Goal: Complete application form

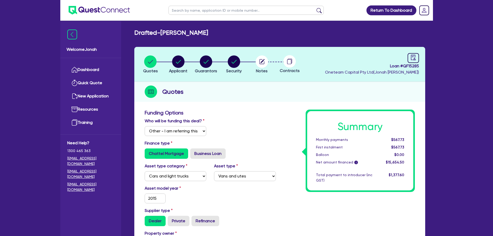
select select "Other"
select select "CARS_AND_LIGHT_TRUCKS"
select select "VANS_AND_UTES"
click at [176, 63] on circle "button" at bounding box center [178, 61] width 12 height 12
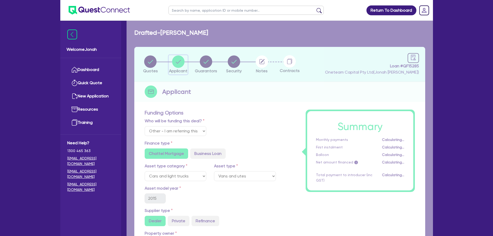
select select "SOLE_TRADER"
select select "ARTS_RECREATION"
select select "SPORTS_CLUB"
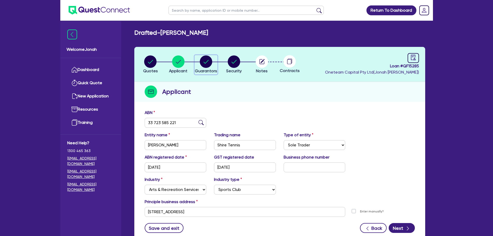
click at [202, 64] on circle "button" at bounding box center [206, 61] width 12 height 12
select select "MR"
select select "NSW"
select select "SINGLE"
select select "CASH"
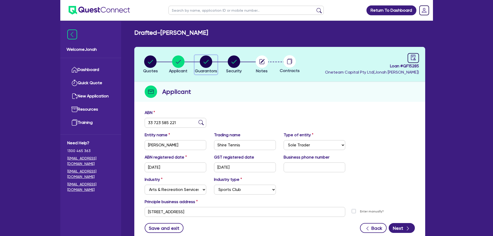
select select "VEHICLE"
select select "OTHER"
select select "HOUSEHOLD_PERSONAL"
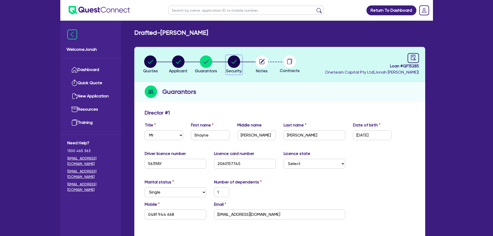
click at [238, 65] on circle "button" at bounding box center [234, 61] width 12 height 12
select select "CARS_AND_LIGHT_TRUCKS"
select select "VANS_AND_UTES"
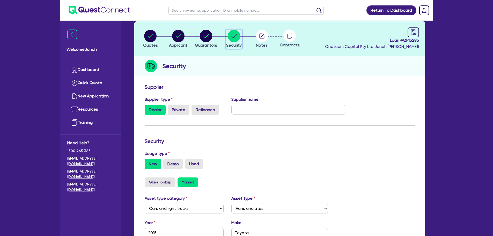
scroll to position [26, 0]
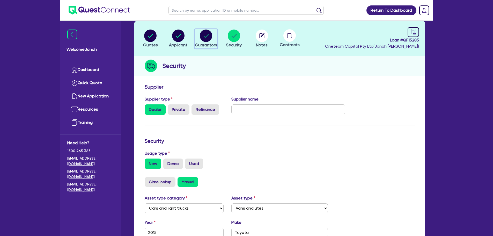
click at [207, 47] on span "Guarantors" at bounding box center [206, 44] width 22 height 5
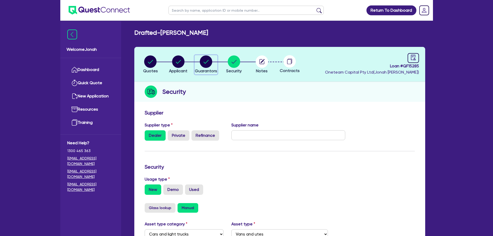
select select "MR"
select select "NSW"
select select "SINGLE"
select select "CASH"
select select "VEHICLE"
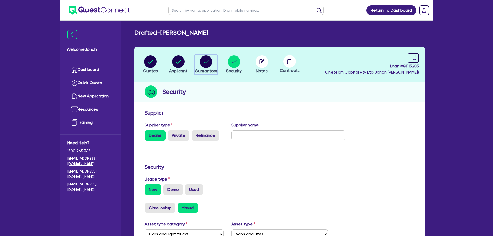
select select "OTHER"
select select "HOUSEHOLD_PERSONAL"
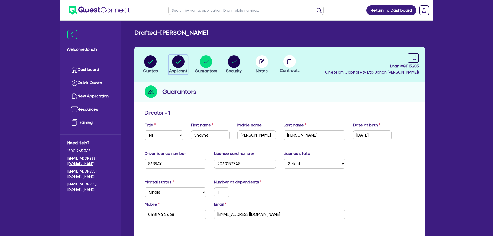
click at [177, 59] on circle "button" at bounding box center [178, 61] width 12 height 12
select select "SOLE_TRADER"
select select "ARTS_RECREATION"
select select "SPORTS_CLUB"
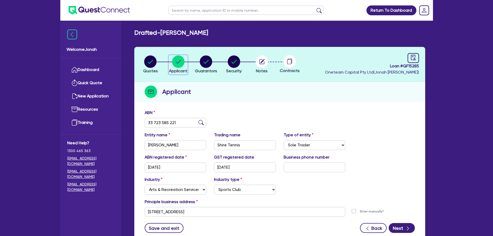
scroll to position [26, 0]
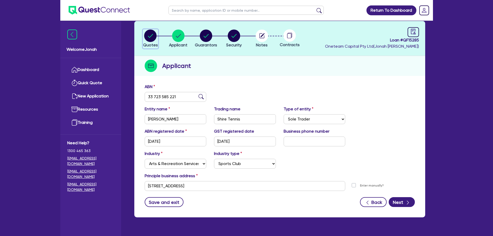
click at [145, 37] on circle "button" at bounding box center [150, 35] width 12 height 12
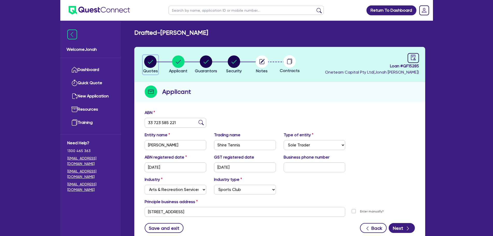
select select "Other"
select select "CARS_AND_LIGHT_TRUCKS"
select select "VANS_AND_UTES"
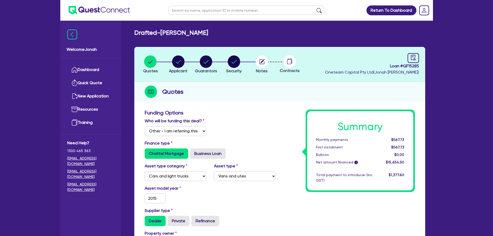
click at [419, 60] on div at bounding box center [413, 58] width 11 height 10
select select "DRAFTED_NEW"
select select "Other"
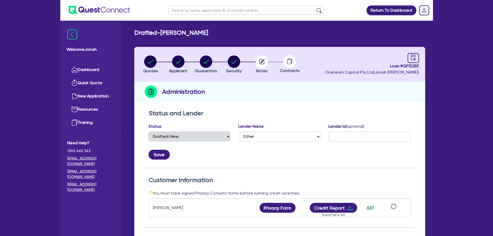
click at [268, 65] on li "Notes" at bounding box center [262, 64] width 28 height 18
click at [263, 65] on circle "button" at bounding box center [262, 61] width 12 height 12
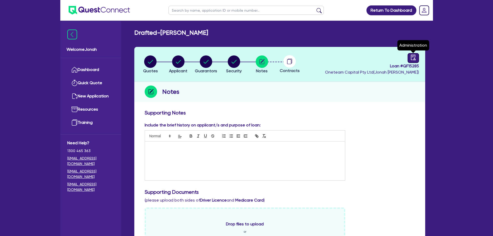
click at [412, 60] on div at bounding box center [413, 58] width 11 height 10
select select "DRAFTED_NEW"
select select "Other"
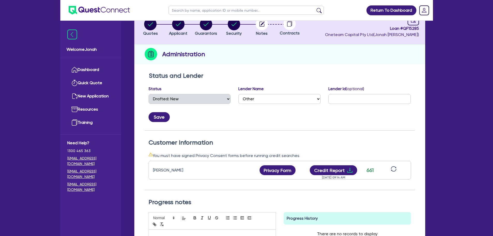
scroll to position [78, 0]
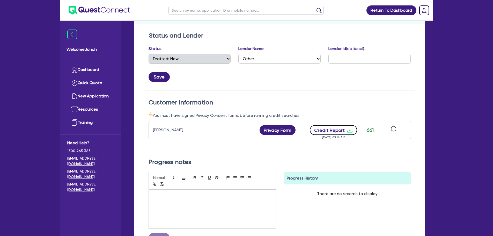
click at [320, 131] on button "Credit Report" at bounding box center [333, 130] width 47 height 10
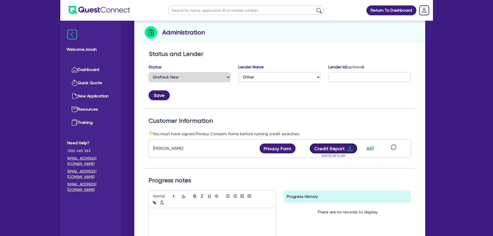
scroll to position [0, 0]
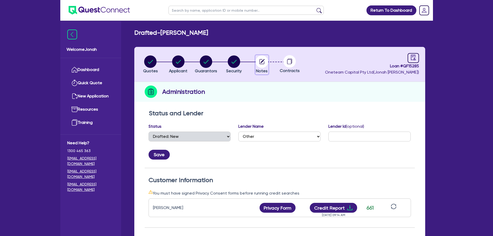
click at [259, 59] on circle "button" at bounding box center [262, 61] width 12 height 12
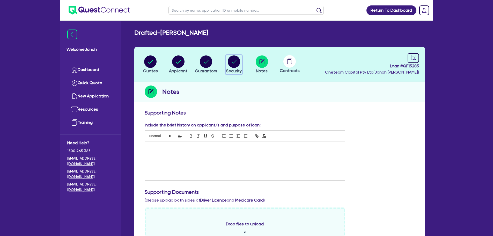
click at [238, 66] on circle "button" at bounding box center [234, 61] width 12 height 12
select select "CARS_AND_LIGHT_TRUCKS"
select select "VANS_AND_UTES"
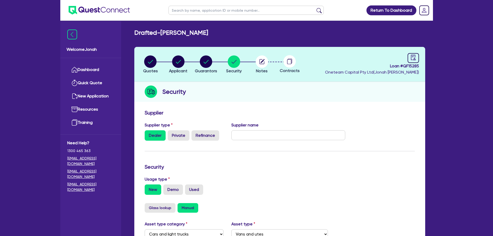
click at [287, 67] on div "Contracts" at bounding box center [290, 64] width 28 height 19
click at [290, 64] on circle at bounding box center [289, 61] width 12 height 12
click at [203, 65] on circle "button" at bounding box center [206, 61] width 12 height 12
select select "MR"
select select "NSW"
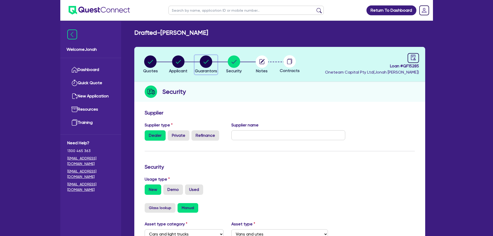
select select "SINGLE"
select select "CASH"
select select "VEHICLE"
select select "OTHER"
select select "HOUSEHOLD_PERSONAL"
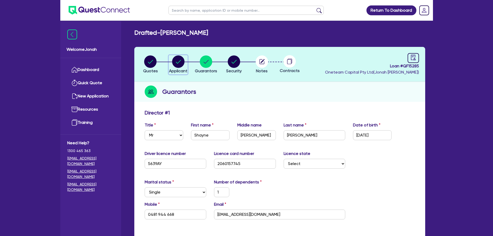
click at [181, 60] on circle "button" at bounding box center [178, 61] width 12 height 12
select select "SOLE_TRADER"
select select "ARTS_RECREATION"
select select "SPORTS_CLUB"
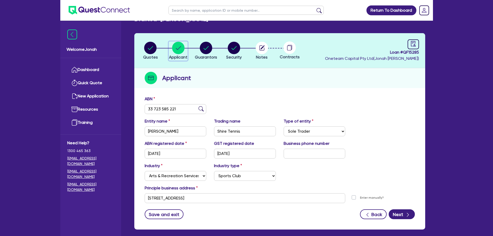
scroll to position [13, 0]
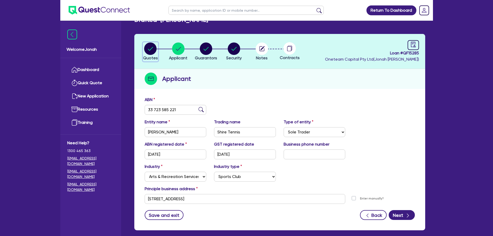
click at [154, 49] on circle "button" at bounding box center [150, 48] width 12 height 12
select select "Other"
select select "CARS_AND_LIGHT_TRUCKS"
select select "VANS_AND_UTES"
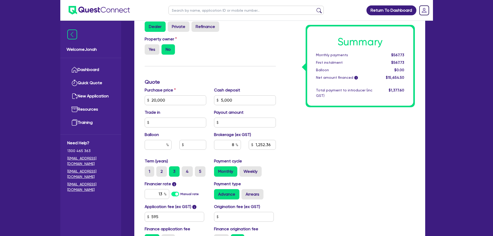
scroll to position [233, 0]
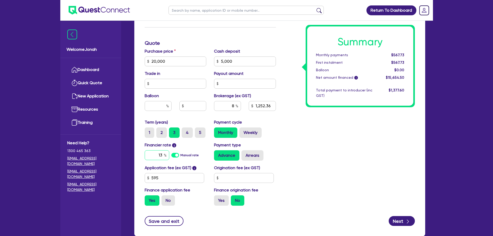
click at [159, 153] on input "13" at bounding box center [157, 155] width 25 height 10
type input "20,000"
type input "5,000"
type input "1,252.36"
type input "1"
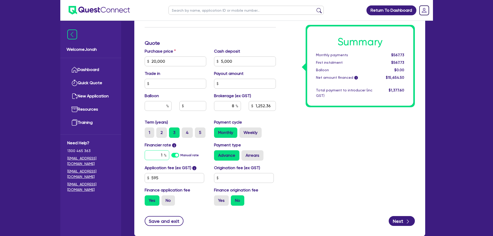
type input "20,000"
type input "5,000"
type input "1,252.36"
type input "12"
type input "20,000"
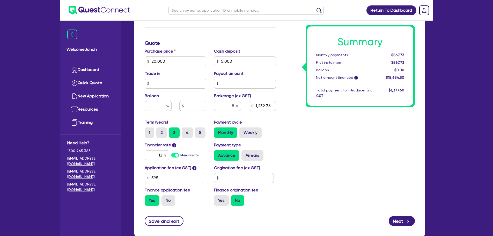
type input "5,000"
type input "1,252.36"
click at [345, 135] on div "Summary Monthly payments $567.73 First instalment $567.73 Balloon $0.00 Net amo…" at bounding box center [349, 43] width 139 height 333
type input "20,000"
type input "5,000"
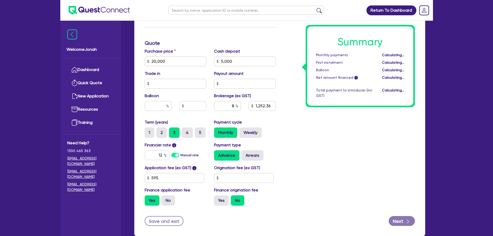
type input "1,252.36"
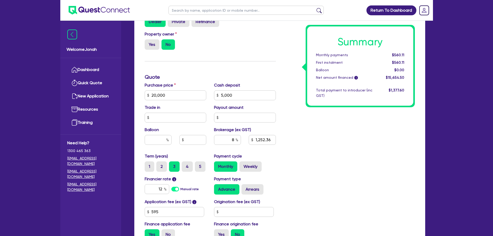
scroll to position [213, 0]
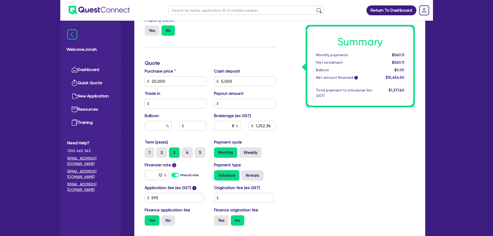
click at [236, 70] on label "Cash deposit" at bounding box center [227, 71] width 26 height 6
click at [256, 69] on div "Cash deposit 5,000" at bounding box center [245, 77] width 70 height 18
click at [163, 72] on label "Purchase price" at bounding box center [160, 71] width 31 height 6
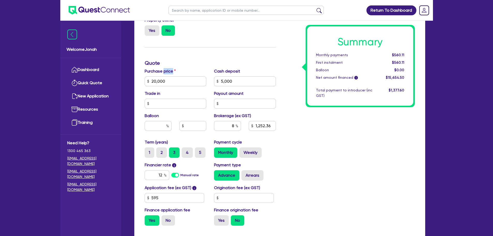
click at [163, 72] on label "Purchase price" at bounding box center [160, 71] width 31 height 6
click at [175, 69] on label "Purchase price" at bounding box center [160, 71] width 31 height 6
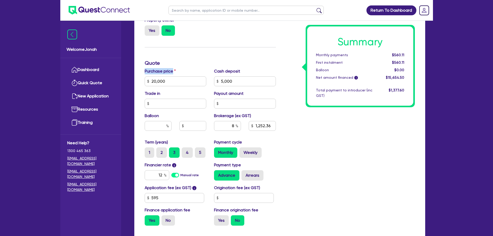
click at [178, 67] on div "Funding Options Who will be funding this deal? Select I will fund 100% I will c…" at bounding box center [210, 63] width 139 height 333
drag, startPoint x: 232, startPoint y: 125, endPoint x: 240, endPoint y: 123, distance: 7.8
click at [240, 123] on input "8" at bounding box center [227, 126] width 27 height 10
type input "20,000"
type input "5,000"
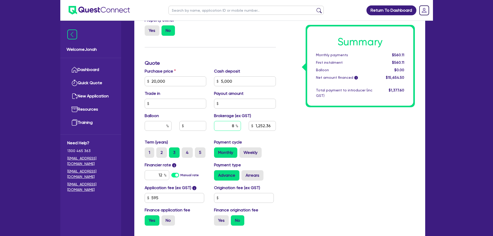
type input "9"
type input "1,252.36"
type input "9"
type input "20,000"
type input "5,000"
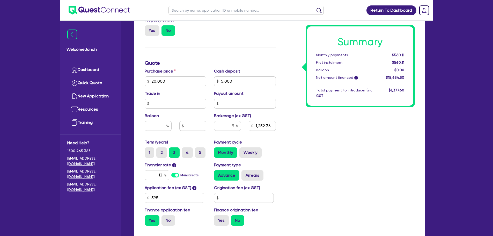
type input "1,252.36"
click at [320, 154] on div "Summary Monthly payments $560.11 First instalment $560.11 Balloon $0.00 Net amo…" at bounding box center [349, 63] width 139 height 333
type input "20,000"
type input "5,000"
type input "1,408.91"
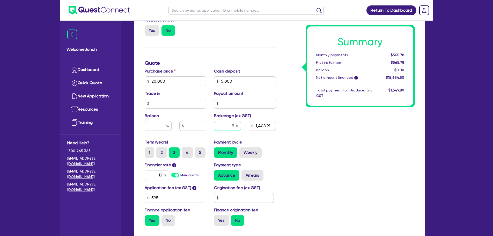
click at [234, 125] on input "9" at bounding box center [227, 126] width 27 height 10
type input "20,000"
type input "5,000"
type input "1,408.91"
type input "20,000"
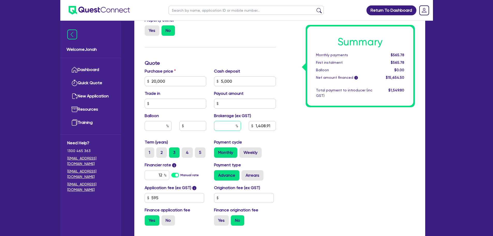
type input "5,000"
type input "8"
type input "1,408.91"
type input "8"
type input "20,000"
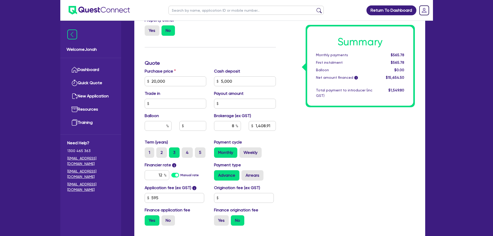
type input "5,000"
type input "1,408.91"
type input "20,000"
type input "5,000"
type input "1,252.36"
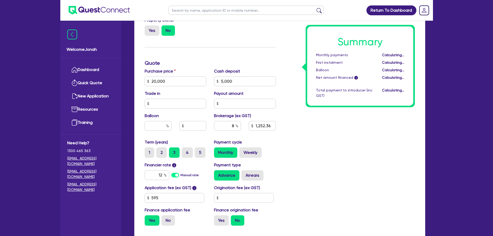
click at [324, 165] on div "Summary Monthly payments Calculating... First instalment Calculating... Balloon…" at bounding box center [349, 63] width 139 height 333
drag, startPoint x: 229, startPoint y: 123, endPoint x: 235, endPoint y: 123, distance: 6.2
click at [235, 123] on input "8" at bounding box center [227, 126] width 27 height 10
type input "20,000"
type input "5,000"
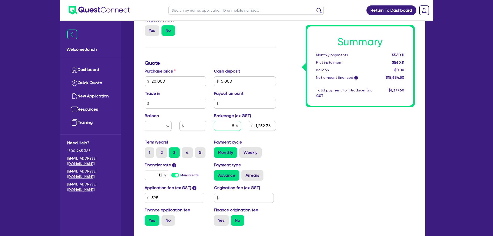
type input "9"
type input "1,252.36"
type input "9"
type input "20,000"
type input "5,000"
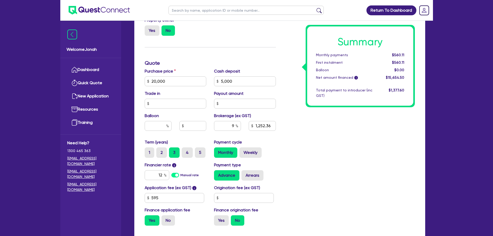
type input "1,252.36"
type input "20,000"
type input "5,000"
type input "1,408.91"
drag, startPoint x: 358, startPoint y: 170, endPoint x: 354, endPoint y: 170, distance: 4.4
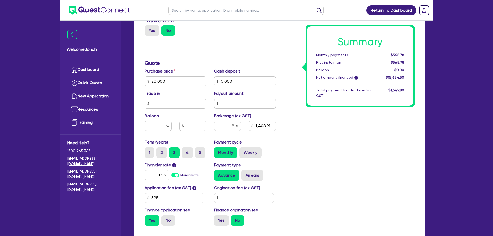
click at [358, 170] on div "Summary Monthly payments $565.78 First instalment $565.78 Balloon $0.00 Net amo…" at bounding box center [349, 63] width 139 height 333
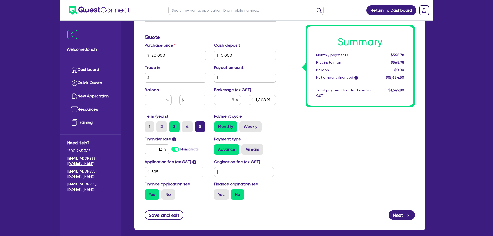
click at [197, 131] on label "5" at bounding box center [200, 126] width 11 height 10
click at [197, 125] on input "5" at bounding box center [196, 122] width 3 height 3
radio input "true"
type input "20,000"
type input "5,000"
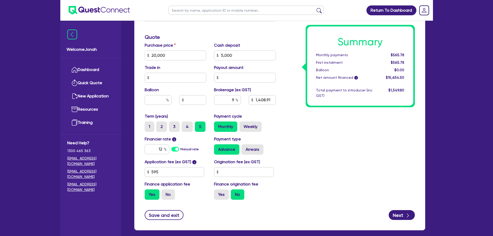
type input "1,408.91"
type input "20,000"
type input "5,000"
type input "1,408.91"
drag, startPoint x: 229, startPoint y: 103, endPoint x: 235, endPoint y: 102, distance: 6.1
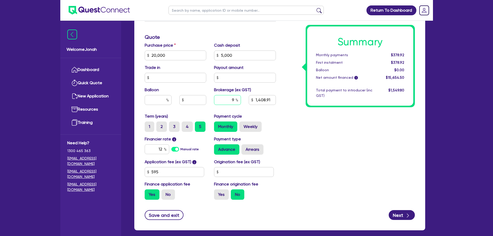
click at [235, 102] on input "9" at bounding box center [227, 100] width 27 height 10
type input "20,000"
type input "5,000"
type input "1"
type input "1,408.91"
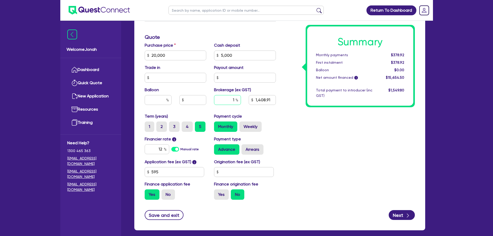
type input "20,000"
type input "5,000"
type input "10"
type input "1,408.91"
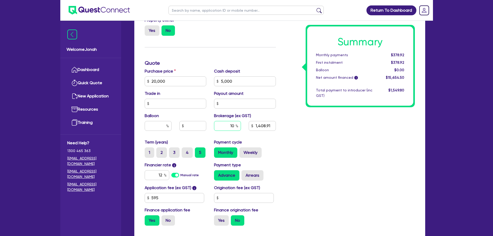
type input "10"
type input "20,000"
type input "5,000"
type input "1,408.91"
type input "20,000"
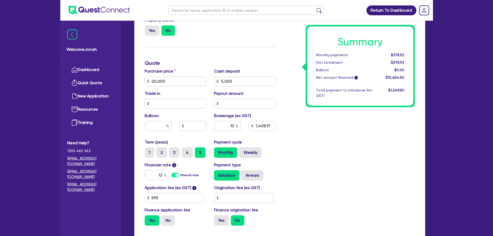
type input "5,000"
type input "1,565.45"
click at [324, 155] on div "Summary Monthly payments $382.71 First instalment $382.71 Balloon $0.00 Net amo…" at bounding box center [349, 63] width 139 height 333
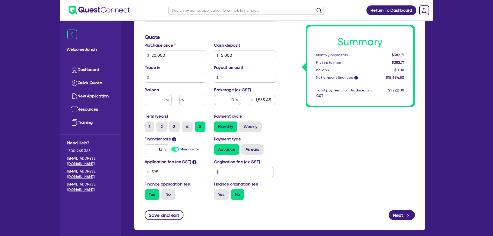
drag, startPoint x: 235, startPoint y: 100, endPoint x: 231, endPoint y: 100, distance: 3.6
click at [231, 100] on input "10" at bounding box center [227, 100] width 27 height 10
type input "20,000"
type input "5,000"
type input "1"
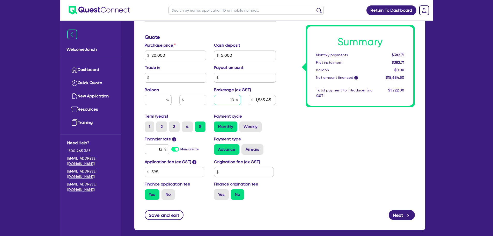
type input "1,565.45"
type input "20,000"
type input "5,000"
type input "1,565.45"
type input "20,000"
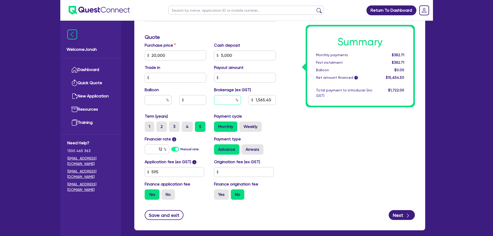
type input "5,000"
type input "7"
type input "1,565.45"
type input "7"
type input "20,000"
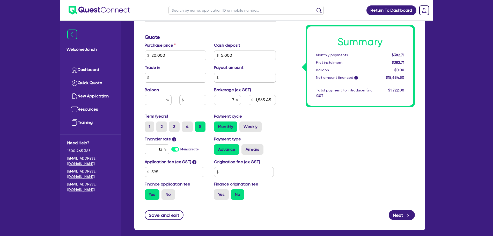
type input "5,000"
type input "1,565.45"
type input "20,000"
type input "5,000"
type input "1,095.82"
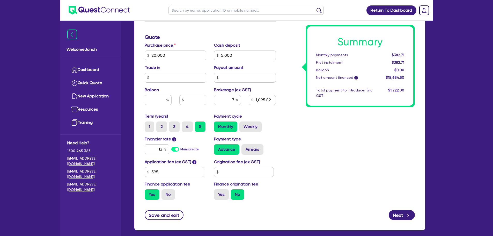
click at [282, 122] on div "Summary Monthly payments $382.71 First instalment $382.71 Balloon $0.00 Net amo…" at bounding box center [349, 37] width 139 height 333
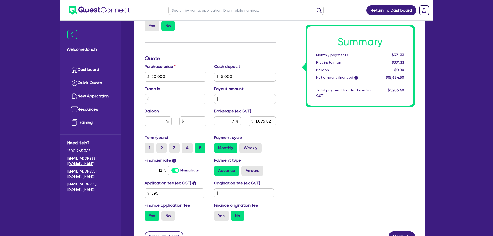
scroll to position [213, 0]
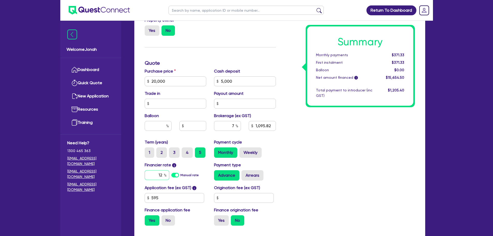
click at [161, 174] on input "12" at bounding box center [157, 175] width 25 height 10
type input "20,000"
type input "5,000"
type input "1,095.82"
type input "1"
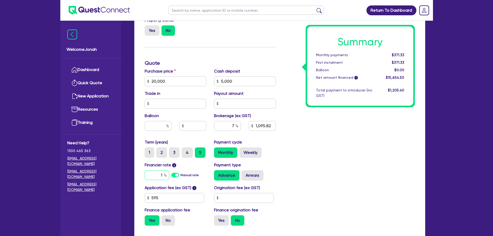
type input "20,000"
type input "5,000"
type input "1,095.82"
type input "16"
type input "20,000"
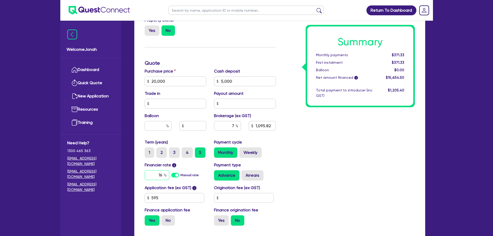
type input "5,000"
type input "1,095.82"
type input "16."
type input "20,000"
type input "5,000"
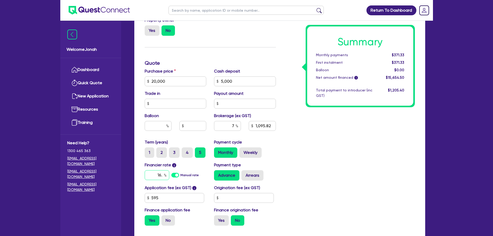
type input "1,095.82"
type input "16.9"
type input "20,000"
type input "5,000"
type input "1,095.82"
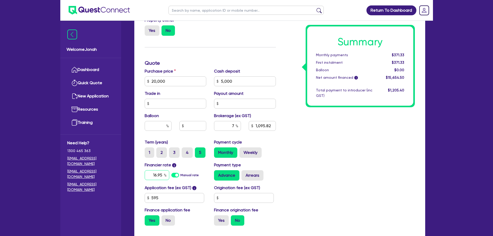
type input "16.95"
type input "20,000"
type input "5,000"
type input "1,095.82"
click at [355, 154] on div "Summary Monthly payments $371.33 First instalment $371.33 Balloon $0.00 Net amo…" at bounding box center [349, 63] width 139 height 333
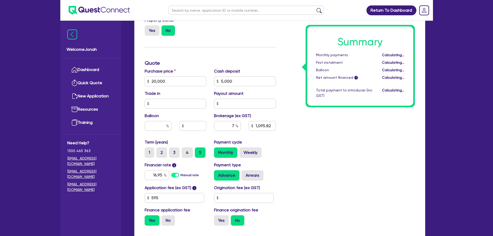
type input "20,000"
type input "5,000"
type input "1,095.82"
click at [192, 151] on label "4" at bounding box center [187, 152] width 11 height 10
click at [185, 151] on input "4" at bounding box center [183, 148] width 3 height 3
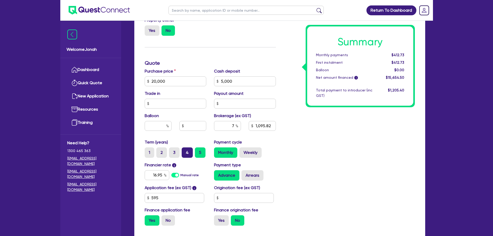
radio input "true"
type input "20,000"
type input "5,000"
type input "1,095.82"
type input "20,000"
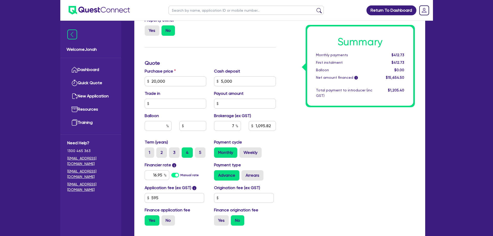
type input "5,000"
type input "1,095.82"
click at [196, 150] on input "5" at bounding box center [196, 148] width 3 height 3
radio input "true"
type input "20,000"
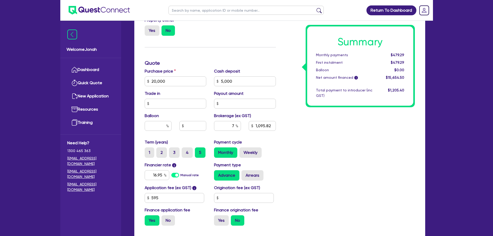
type input "5,000"
type input "1,095.82"
type input "20,000"
type input "5,000"
type input "1,095.82"
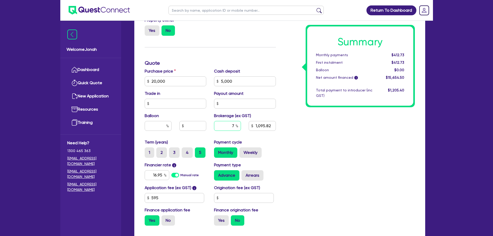
click at [234, 126] on input "7" at bounding box center [227, 126] width 27 height 10
type input "20,000"
type input "5,000"
type input "1,095.82"
type input "20,000"
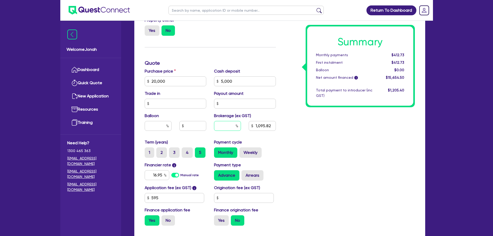
type input "5,000"
type input "8"
type input "1,095.82"
type input "8"
type input "20,000"
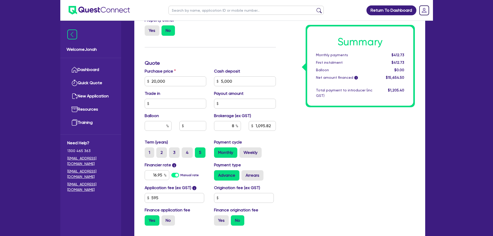
type input "5,000"
type input "1,095.82"
type input "20,000"
type input "5,000"
type input "1,252.36"
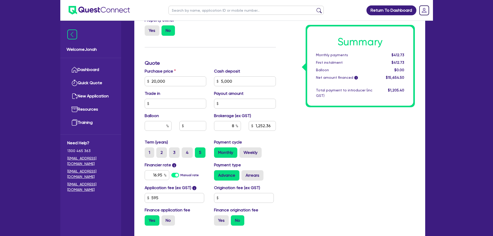
click at [358, 168] on div "Summary Monthly payments $412.73 First instalment $412.73 Balloon $0.00 Net amo…" at bounding box center [349, 63] width 139 height 333
click at [228, 69] on label "Cash deposit" at bounding box center [227, 71] width 26 height 6
click at [228, 70] on label "Cash deposit" at bounding box center [227, 71] width 26 height 6
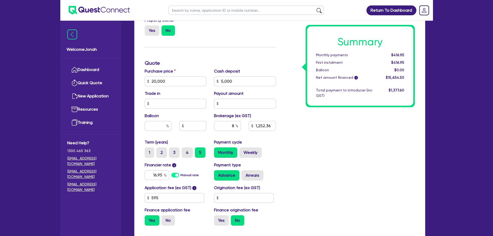
click at [235, 56] on div "Funding Options Who will be funding this deal? Select I will fund 100% I will c…" at bounding box center [210, 63] width 139 height 333
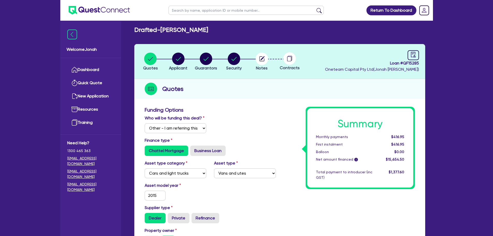
scroll to position [0, 0]
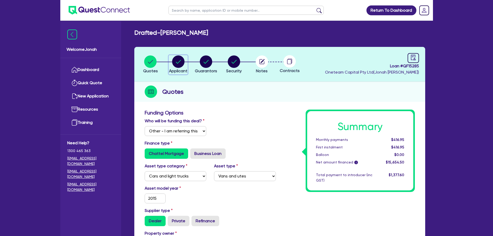
click at [172, 60] on icon "button" at bounding box center [178, 61] width 12 height 12
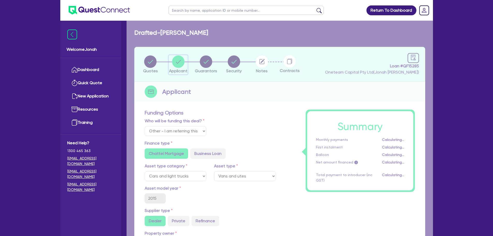
select select "SOLE_TRADER"
select select "ARTS_RECREATION"
select select "SPORTS_CLUB"
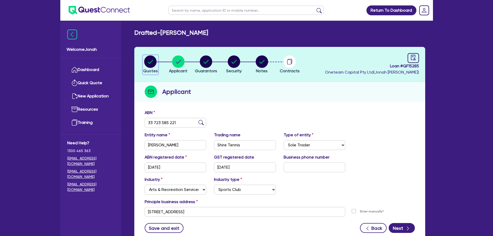
click at [153, 64] on circle "button" at bounding box center [150, 61] width 12 height 12
select select "Other"
select select "CARS_AND_LIGHT_TRUCKS"
select select "VANS_AND_UTES"
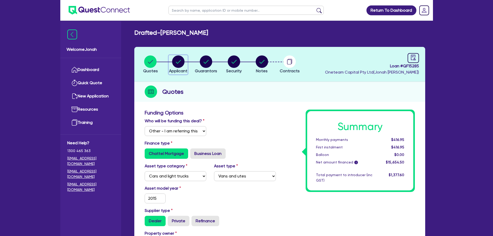
click at [180, 68] on button "Applicant" at bounding box center [178, 64] width 19 height 19
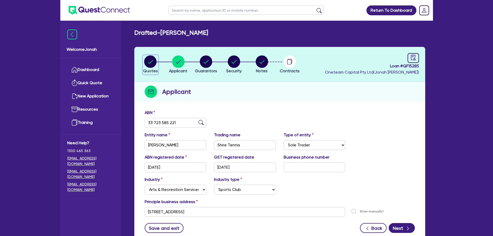
click at [148, 60] on circle "button" at bounding box center [150, 61] width 12 height 12
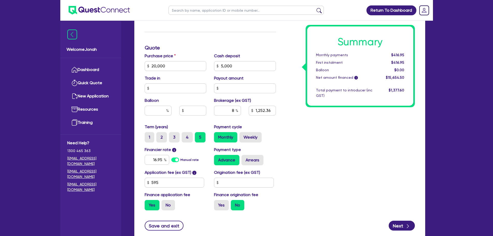
scroll to position [233, 0]
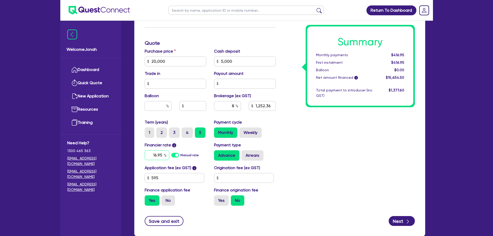
click at [162, 153] on input "16.95" at bounding box center [157, 155] width 25 height 10
click at [311, 159] on div "Summary Monthly payments $416.95 First instalment $416.95 Balloon $0.00 Net amo…" at bounding box center [349, 43] width 139 height 333
click at [156, 155] on input "22" at bounding box center [157, 155] width 25 height 10
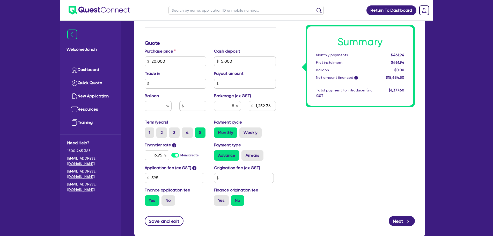
click at [347, 143] on div "Summary Monthly payments $461.94 First instalment $461.94 Balloon $0.00 Net amo…" at bounding box center [349, 43] width 139 height 333
click at [155, 153] on input "16.95" at bounding box center [157, 155] width 25 height 10
click at [323, 146] on div "Summary Monthly payments $416.95 First instalment $416.95 Balloon $0.00 Net amo…" at bounding box center [349, 43] width 139 height 333
